Goal: Find specific page/section: Find specific page/section

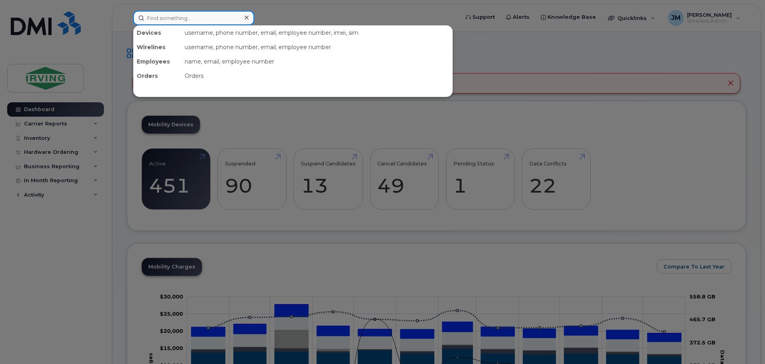
click at [180, 20] on input at bounding box center [193, 18] width 121 height 14
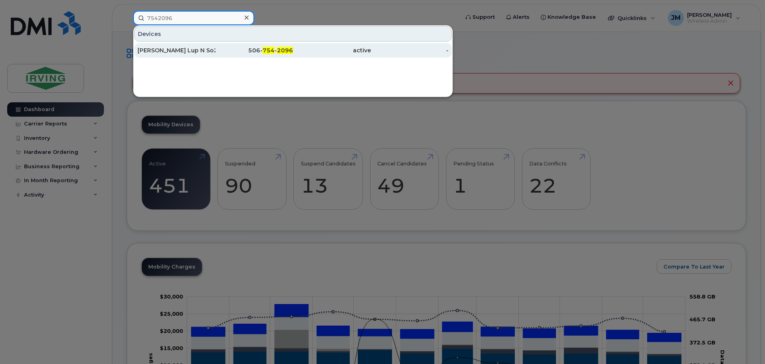
type input "7542096"
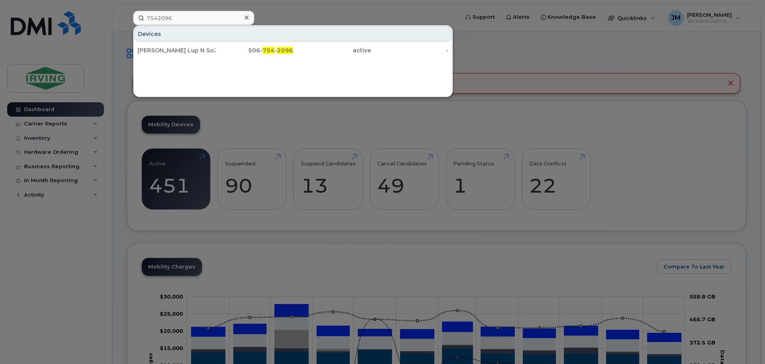
drag, startPoint x: 224, startPoint y: 51, endPoint x: 311, endPoint y: 77, distance: 90.9
click at [225, 51] on div "506- 754 - 2096" at bounding box center [254, 50] width 78 height 8
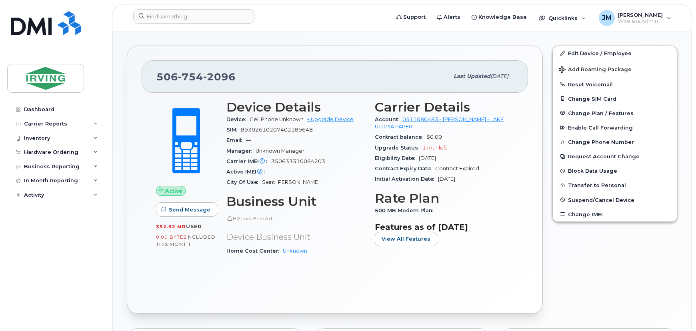
scroll to position [138, 0]
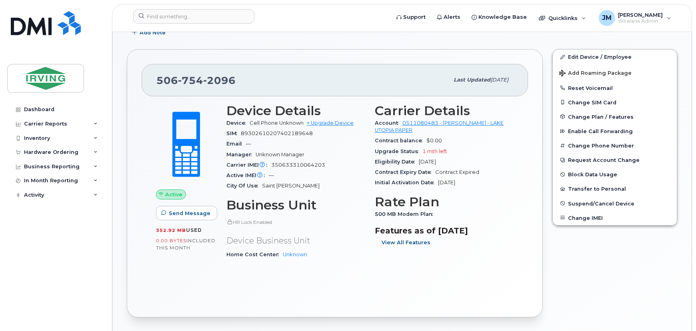
drag, startPoint x: 403, startPoint y: 244, endPoint x: 521, endPoint y: 253, distance: 117.9
click at [403, 244] on span "View All Features" at bounding box center [405, 243] width 49 height 8
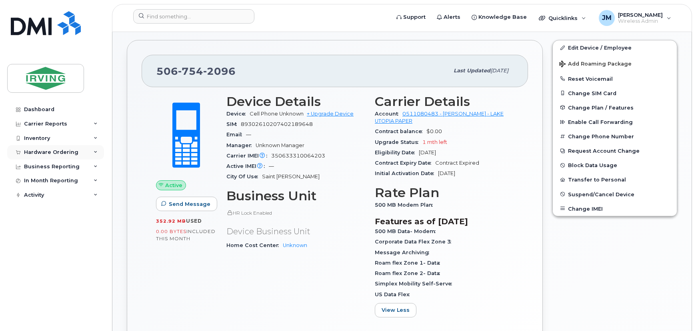
scroll to position [145, 0]
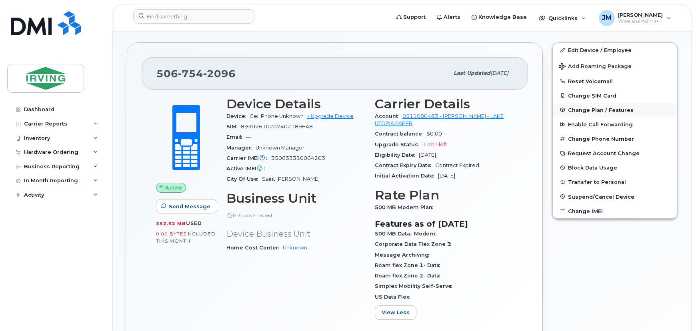
click at [608, 110] on span "Change Plan / Features" at bounding box center [601, 110] width 66 height 6
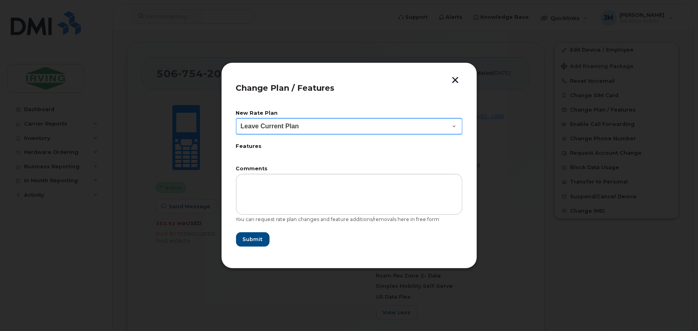
click at [329, 128] on select "Leave Current Plan BYOD Corp Smartshare 25 Corp SmartShare 65 Corp Smartshare 3…" at bounding box center [349, 126] width 226 height 16
click at [353, 248] on div "New Rate Plan Leave Current Plan BYOD Corp Smartshare 25 Corp SmartShare 65 Cor…" at bounding box center [349, 179] width 226 height 150
click at [450, 79] on button "button" at bounding box center [455, 81] width 12 height 8
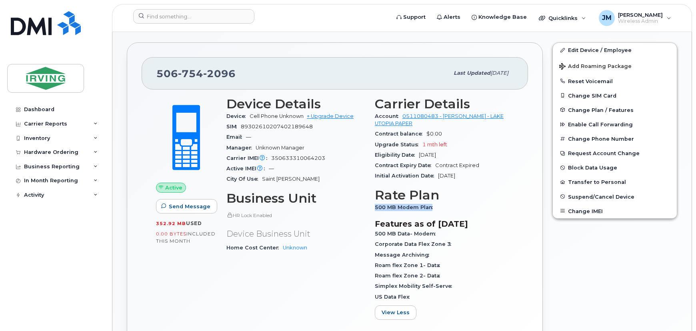
drag, startPoint x: 374, startPoint y: 207, endPoint x: 495, endPoint y: 208, distance: 120.7
click at [495, 208] on div "500 MB Modem Plan" at bounding box center [444, 207] width 139 height 10
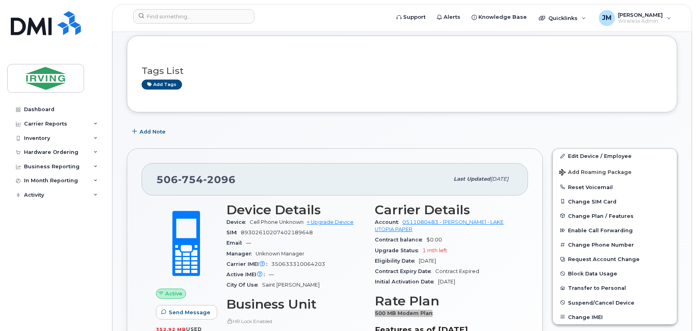
scroll to position [0, 0]
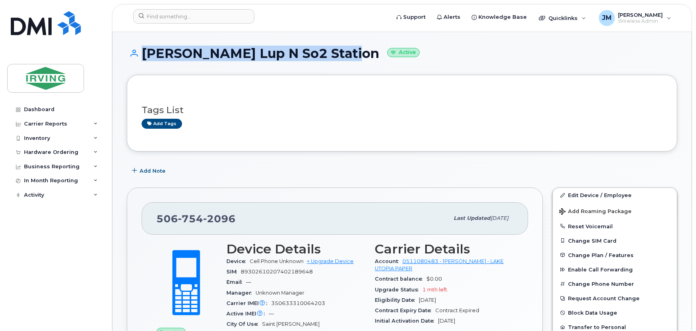
drag, startPoint x: 337, startPoint y: 55, endPoint x: 133, endPoint y: 52, distance: 204.3
click at [133, 52] on h1 "[PERSON_NAME] Lup N So2 Station Active" at bounding box center [402, 53] width 550 height 14
copy h1 "[PERSON_NAME] Lup N So2 Station"
